Goal: Task Accomplishment & Management: Manage account settings

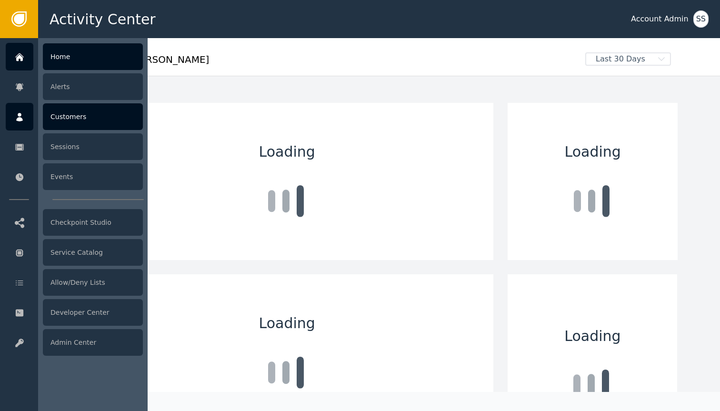
click at [21, 125] on div at bounding box center [20, 117] width 28 height 28
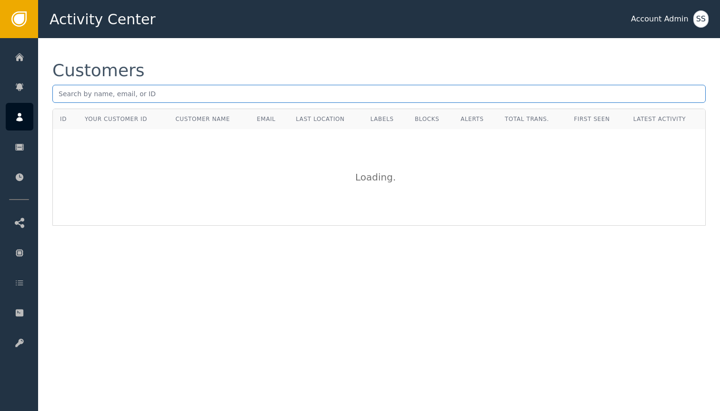
click at [152, 96] on input "text" at bounding box center [378, 94] width 653 height 18
paste input "[EMAIL_ADDRESS][DOMAIN_NAME]"
type input "[EMAIL_ADDRESS][DOMAIN_NAME]"
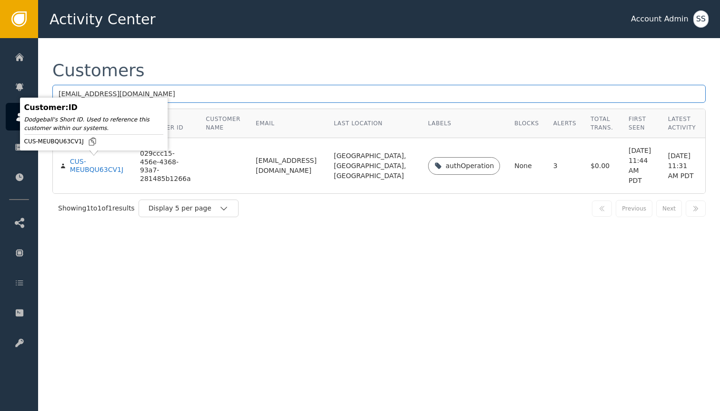
click at [87, 166] on div "CUS-MEUBQU63CV1J" at bounding box center [98, 166] width 56 height 17
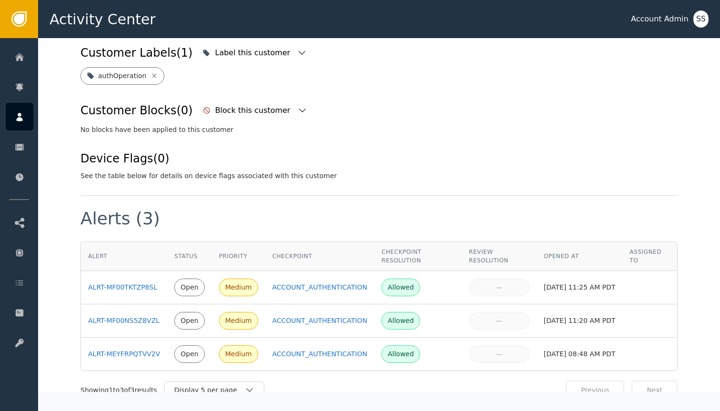
scroll to position [538, 0]
